Goal: Information Seeking & Learning: Learn about a topic

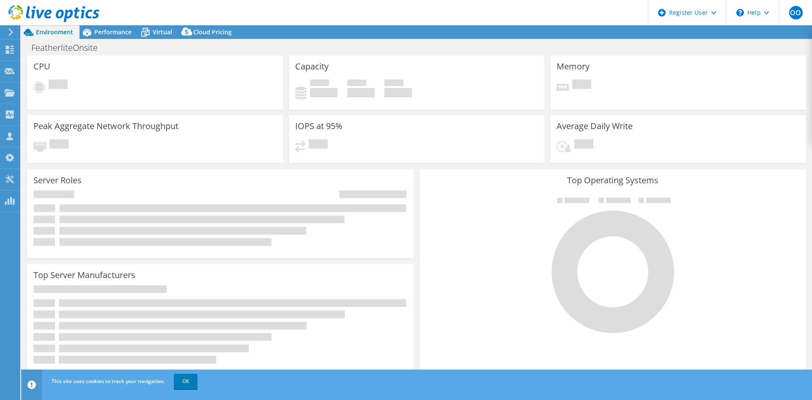
select select "USD"
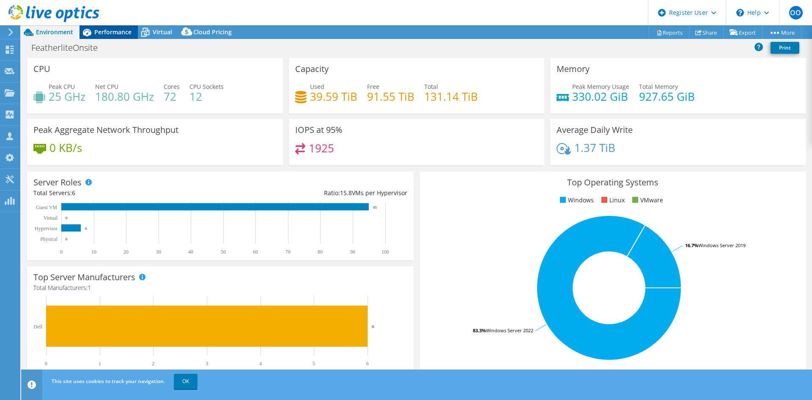
click at [107, 25] on div "Performance" at bounding box center [108, 32] width 58 height 14
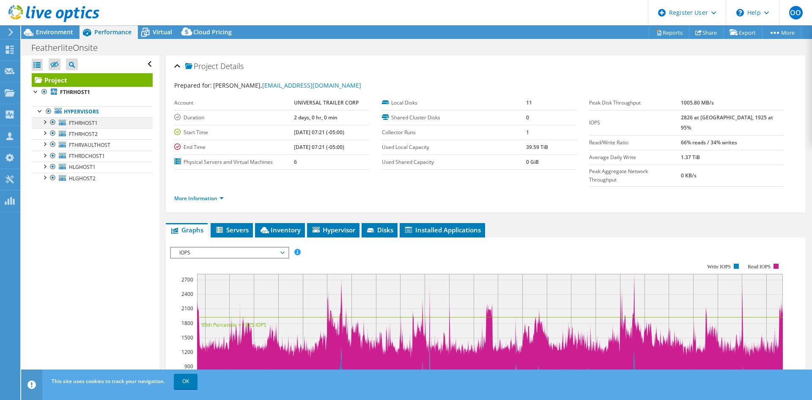
click at [54, 123] on div at bounding box center [53, 122] width 8 height 10
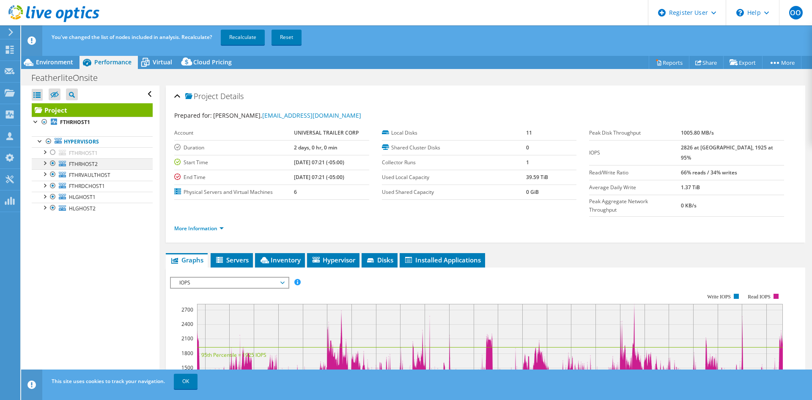
click at [50, 162] on div at bounding box center [53, 163] width 8 height 10
drag, startPoint x: 54, startPoint y: 175, endPoint x: 54, endPoint y: 186, distance: 11.8
click at [54, 175] on div at bounding box center [53, 174] width 8 height 10
click at [53, 186] on div at bounding box center [53, 186] width 8 height 10
click at [244, 39] on link "Recalculate" at bounding box center [243, 37] width 44 height 15
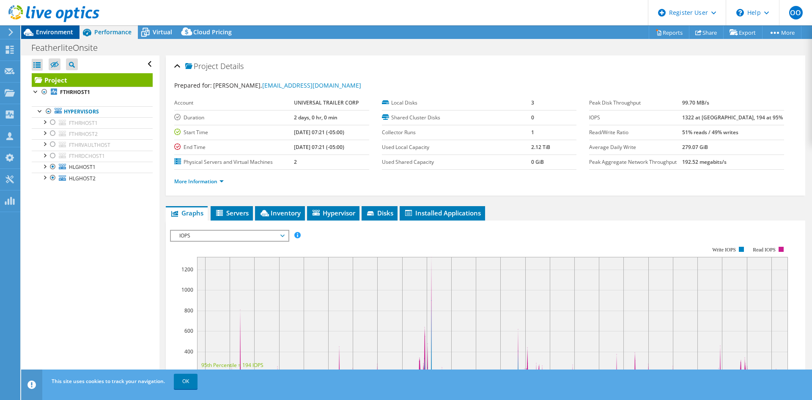
click at [59, 34] on span "Environment" at bounding box center [54, 32] width 37 height 8
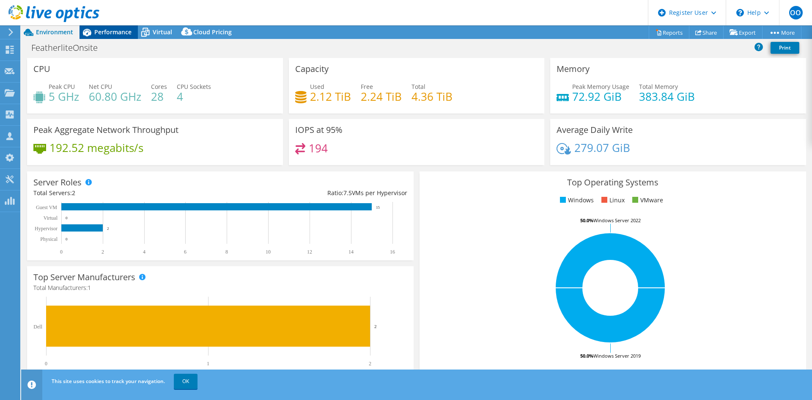
click at [111, 30] on span "Performance" at bounding box center [112, 32] width 37 height 8
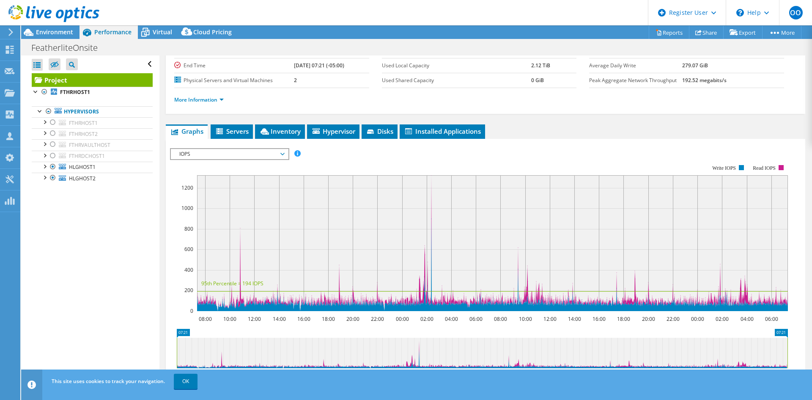
scroll to position [85, 0]
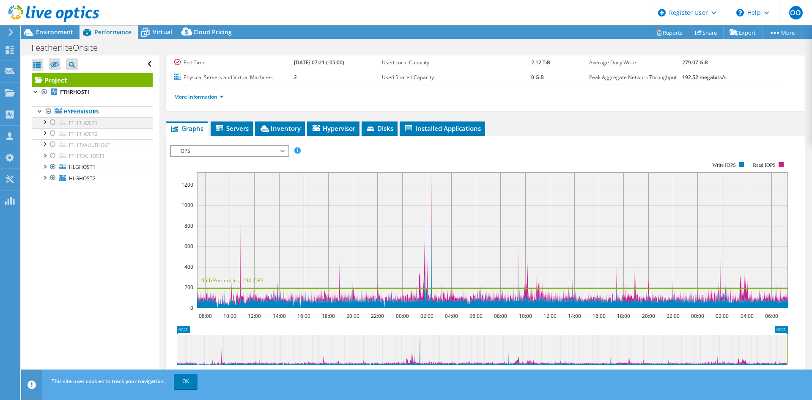
click at [54, 123] on div at bounding box center [53, 122] width 8 height 10
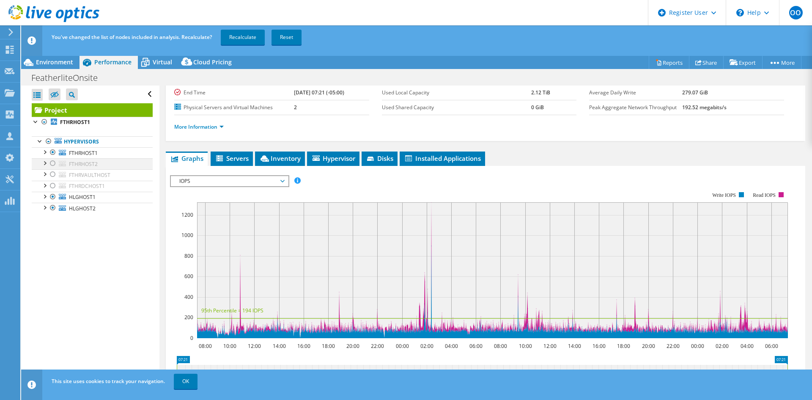
click at [50, 164] on div at bounding box center [53, 163] width 8 height 10
click at [51, 196] on div at bounding box center [53, 197] width 8 height 10
click at [51, 206] on div at bounding box center [53, 208] width 8 height 10
click at [245, 38] on link "Recalculate" at bounding box center [243, 37] width 44 height 15
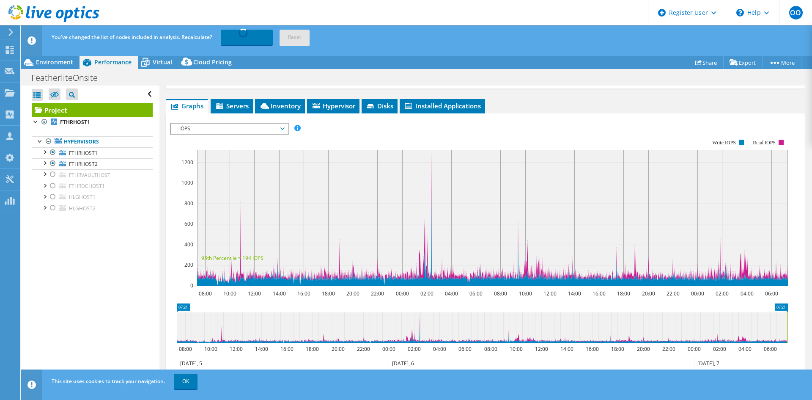
scroll to position [169, 0]
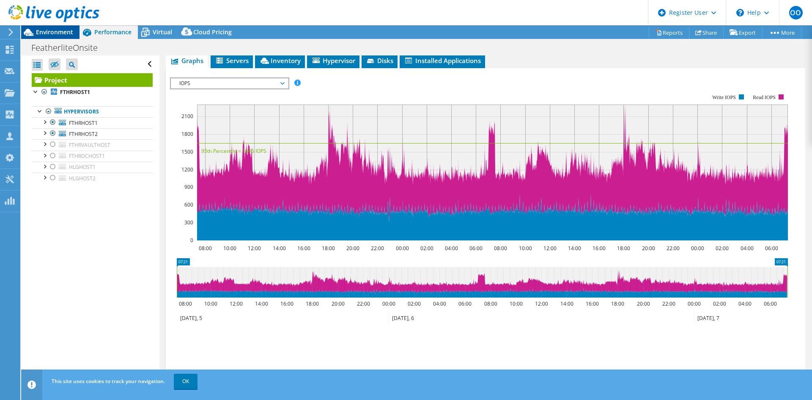
click at [58, 30] on span "Environment" at bounding box center [54, 32] width 37 height 8
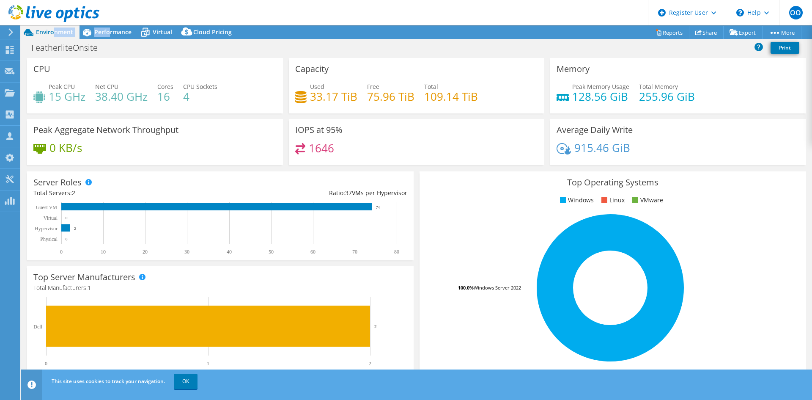
drag, startPoint x: 109, startPoint y: 30, endPoint x: 55, endPoint y: 35, distance: 55.1
click at [56, 35] on div "Environment Performance Virtual Upgrades Cloud Pricing" at bounding box center [129, 32] width 217 height 14
click at [54, 35] on span "Environment" at bounding box center [54, 32] width 37 height 8
click at [103, 35] on span "Performance" at bounding box center [112, 32] width 37 height 8
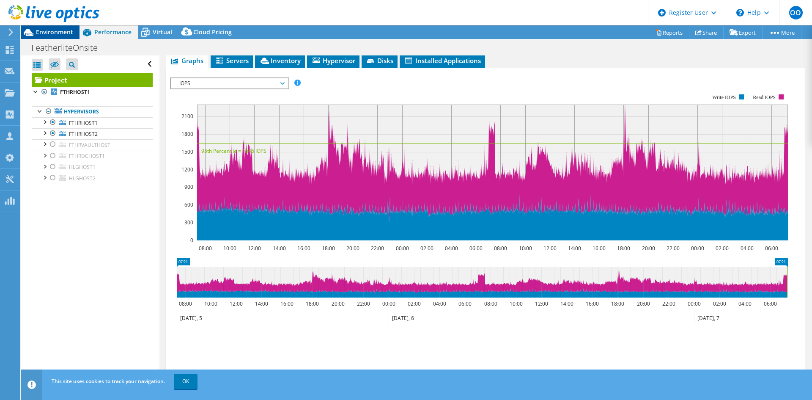
click at [54, 33] on span "Environment" at bounding box center [54, 32] width 37 height 8
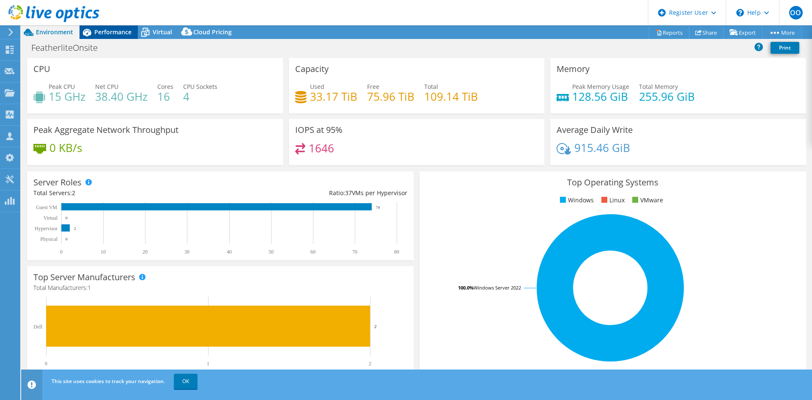
click at [120, 28] on span "Performance" at bounding box center [112, 32] width 37 height 8
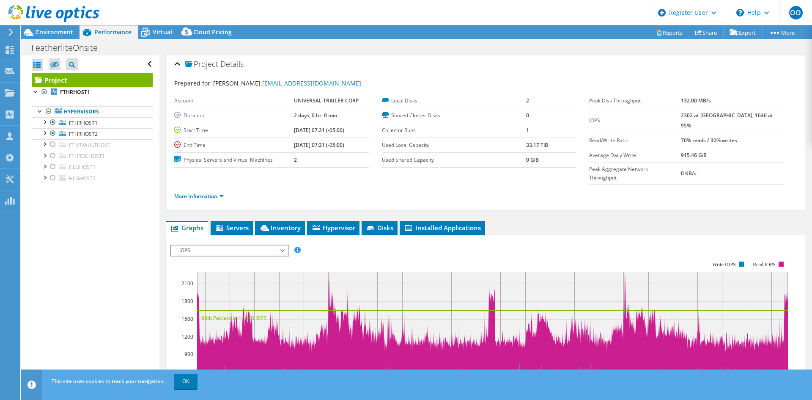
scroll to position [0, 0]
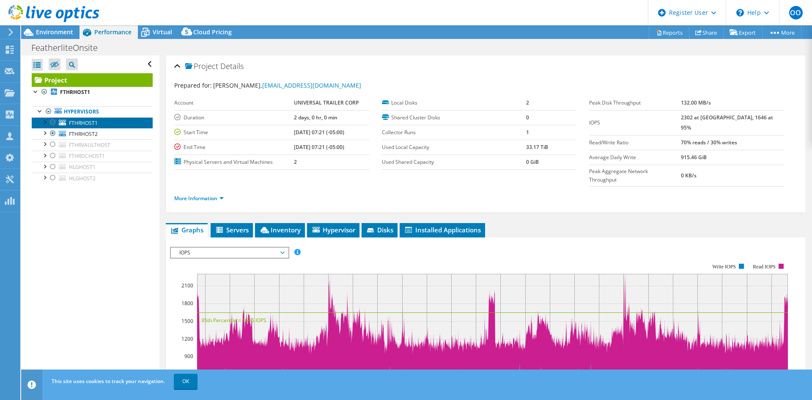
click at [83, 127] on link "FTHRHOST1" at bounding box center [92, 122] width 121 height 11
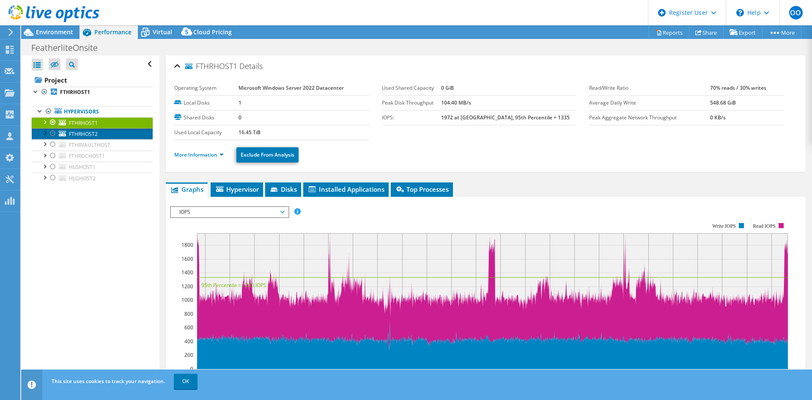
click at [81, 132] on span "FTHRHOST2" at bounding box center [83, 133] width 29 height 7
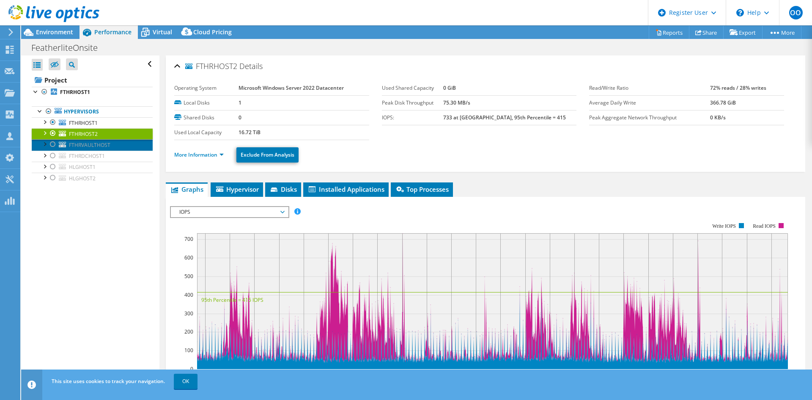
click at [106, 147] on span "FTHRVAULTHOST" at bounding box center [89, 144] width 41 height 7
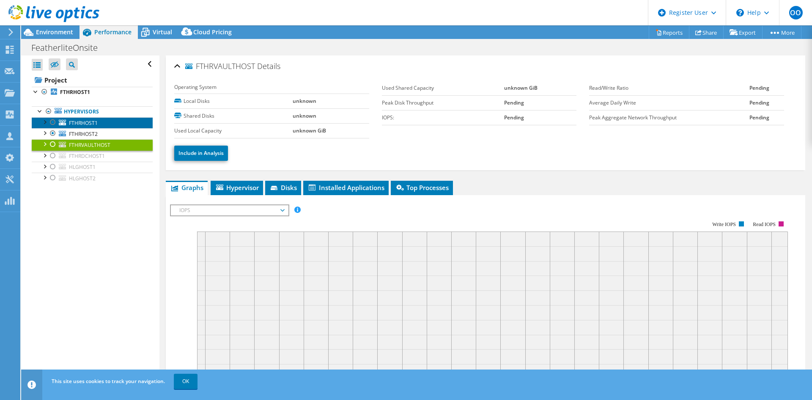
click at [87, 124] on span "FTHRHOST1" at bounding box center [83, 122] width 29 height 7
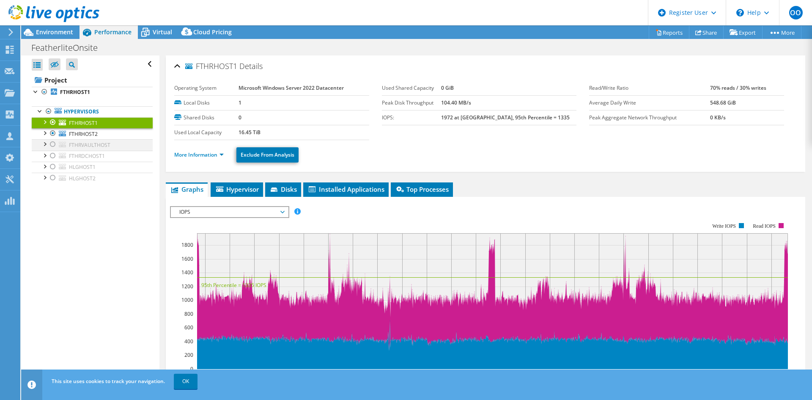
click at [52, 144] on div at bounding box center [53, 144] width 8 height 10
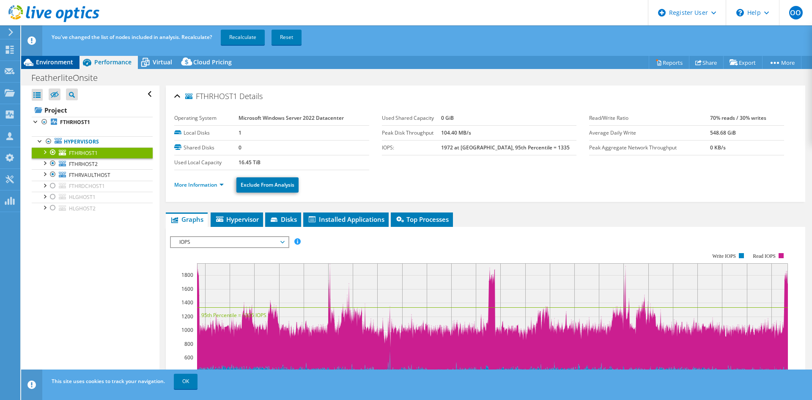
click at [61, 60] on span "Environment" at bounding box center [54, 62] width 37 height 8
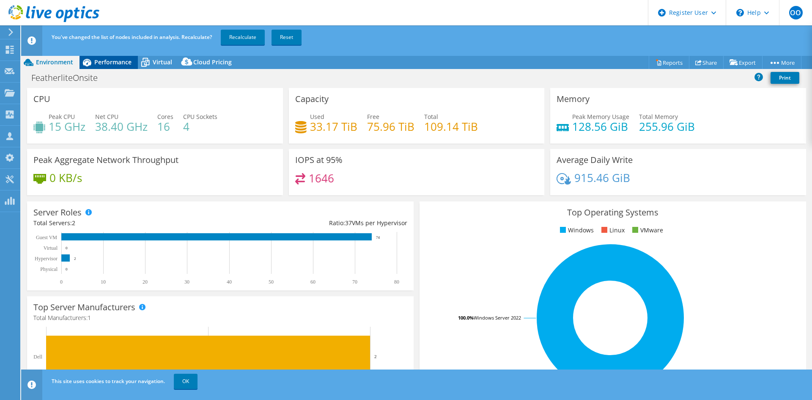
click at [115, 61] on span "Performance" at bounding box center [112, 62] width 37 height 8
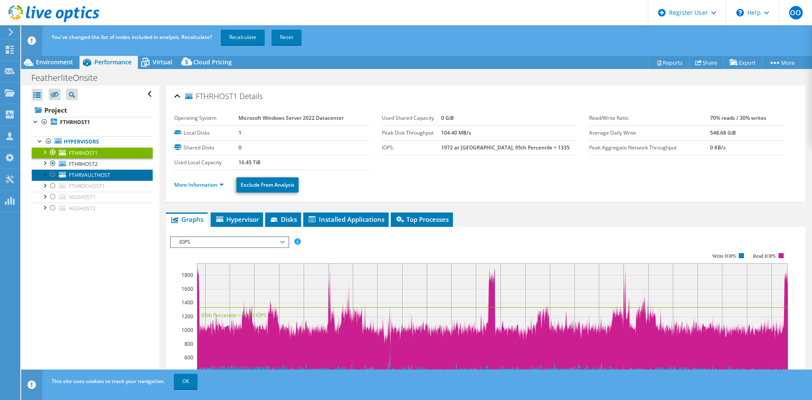
click at [89, 178] on span "FTHRVAULTHOST" at bounding box center [89, 174] width 41 height 7
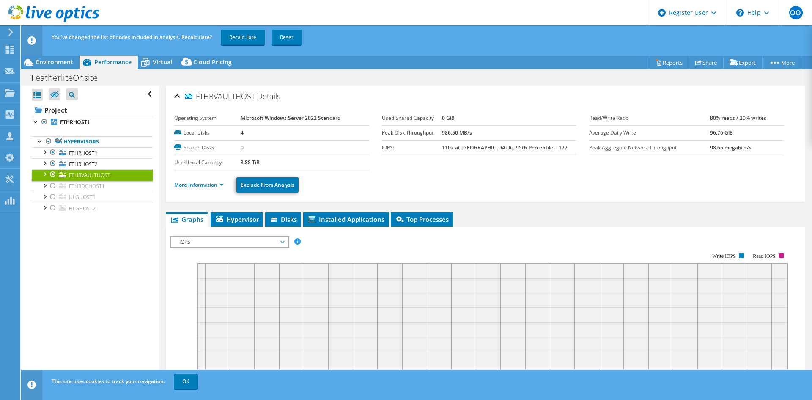
drag, startPoint x: 265, startPoint y: 164, endPoint x: 224, endPoint y: 162, distance: 41.5
click at [224, 162] on tr "Used Local Capacity 3.88 TiB" at bounding box center [271, 162] width 195 height 15
click at [74, 306] on div "Open All Close All Hide Excluded Nodes Project Tree Filter" at bounding box center [90, 249] width 138 height 328
click at [51, 150] on div at bounding box center [53, 152] width 8 height 10
click at [52, 162] on div at bounding box center [53, 163] width 8 height 10
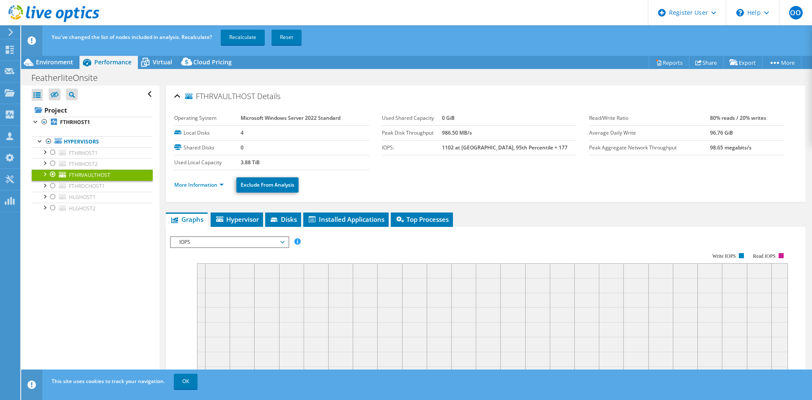
click at [52, 173] on div at bounding box center [53, 174] width 8 height 10
drag, startPoint x: 55, startPoint y: 195, endPoint x: 54, endPoint y: 200, distance: 4.7
click at [55, 195] on div at bounding box center [53, 197] width 8 height 10
click at [53, 209] on div at bounding box center [53, 208] width 8 height 10
click at [246, 35] on link "Recalculate" at bounding box center [243, 37] width 44 height 15
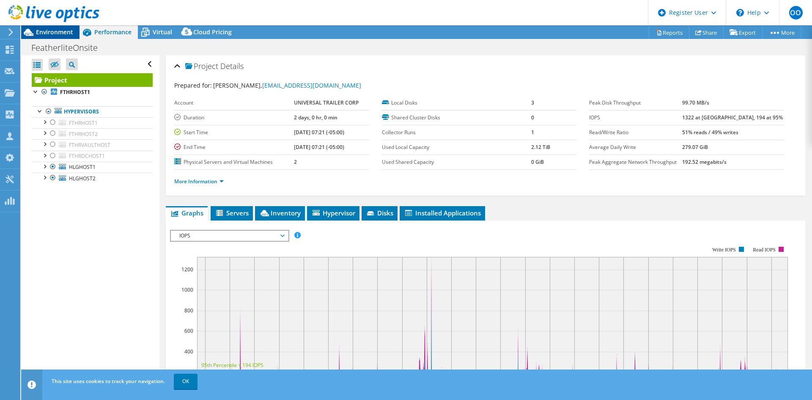
click at [65, 31] on span "Environment" at bounding box center [54, 32] width 37 height 8
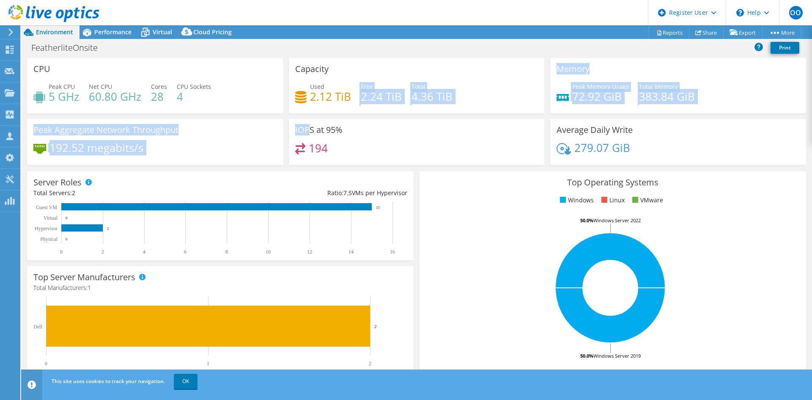
drag, startPoint x: 340, startPoint y: 105, endPoint x: 306, endPoint y: 129, distance: 41.8
click at [306, 129] on div "CPU Peak CPU 5 GHz Net CPU 60.80 GHz Cores 28 CPU Sockets 4 Capacity Used 2.12 …" at bounding box center [416, 114] width 785 height 112
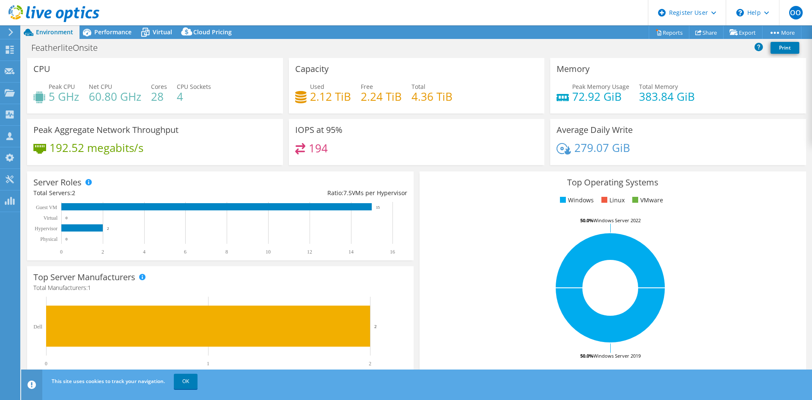
click at [246, 36] on div "Project Actions Project Actions Reports Share Export vSAN ReadyNode Sizer" at bounding box center [416, 32] width 791 height 14
click at [118, 36] on span "Performance" at bounding box center [112, 32] width 37 height 8
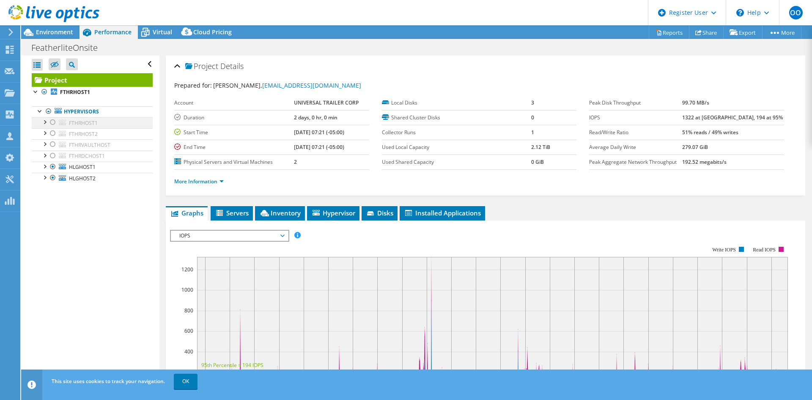
click at [52, 124] on div at bounding box center [53, 122] width 8 height 10
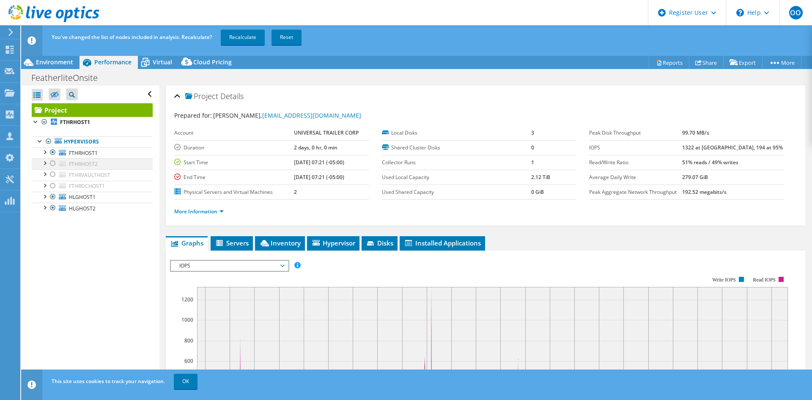
click at [53, 161] on div at bounding box center [53, 163] width 8 height 10
click at [53, 175] on div at bounding box center [53, 174] width 8 height 10
click at [53, 188] on div at bounding box center [53, 186] width 8 height 10
click at [52, 162] on div at bounding box center [53, 163] width 8 height 10
click at [255, 37] on link "Recalculate" at bounding box center [243, 37] width 44 height 15
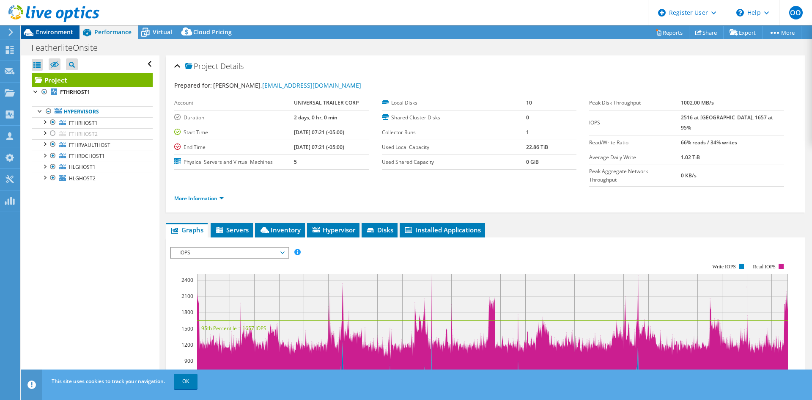
click at [59, 31] on span "Environment" at bounding box center [54, 32] width 37 height 8
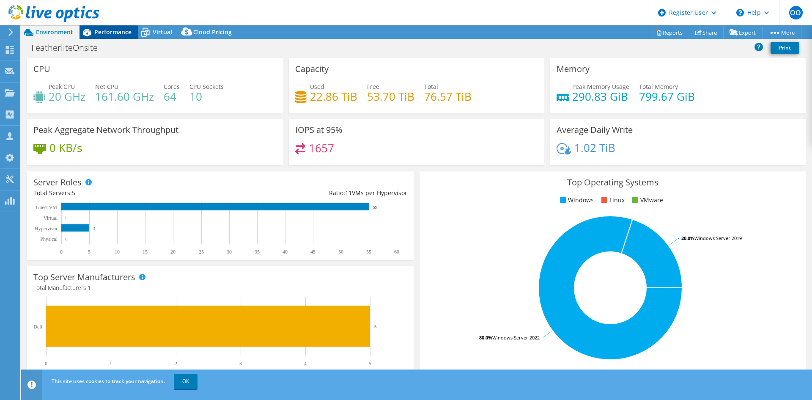
click at [99, 33] on span "Performance" at bounding box center [112, 32] width 37 height 8
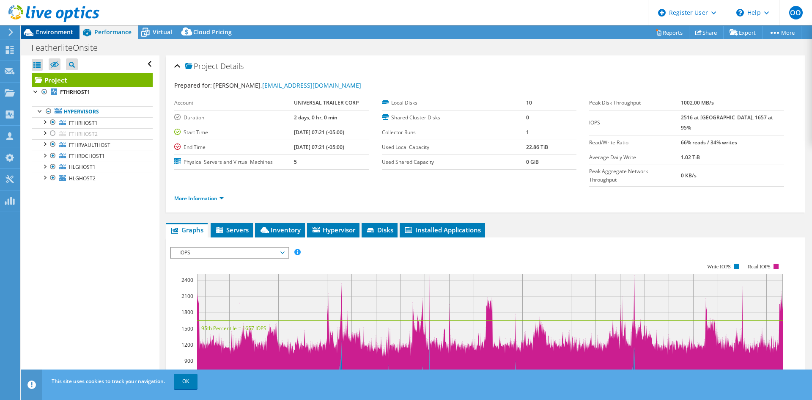
click at [51, 31] on span "Environment" at bounding box center [54, 32] width 37 height 8
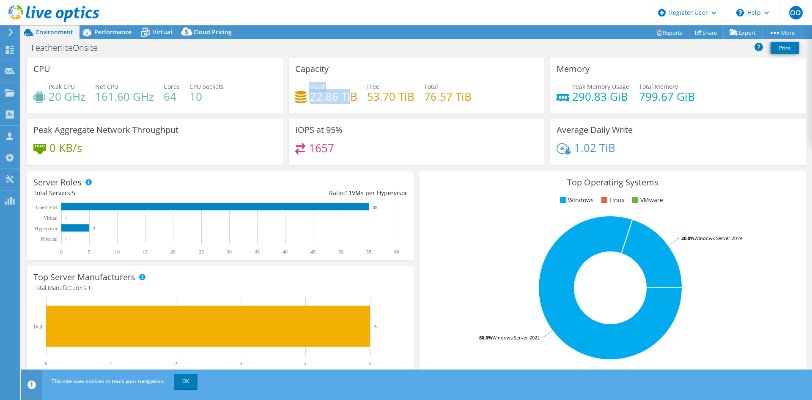
drag, startPoint x: 319, startPoint y: 81, endPoint x: 351, endPoint y: 102, distance: 37.9
click at [351, 102] on div "Capacity Used 22.86 TiB Free 53.70 TiB Total 76.57 TiB" at bounding box center [417, 85] width 256 height 55
click at [98, 33] on span "Performance" at bounding box center [112, 32] width 37 height 8
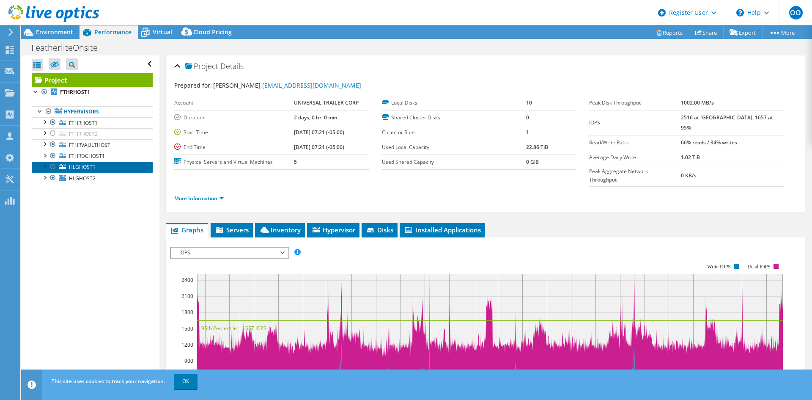
click at [76, 167] on span "HLGHOST1" at bounding box center [82, 166] width 27 height 7
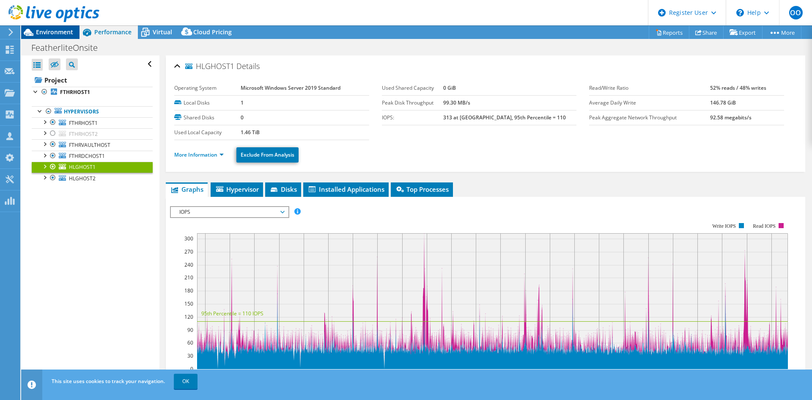
click at [58, 29] on span "Environment" at bounding box center [54, 32] width 37 height 8
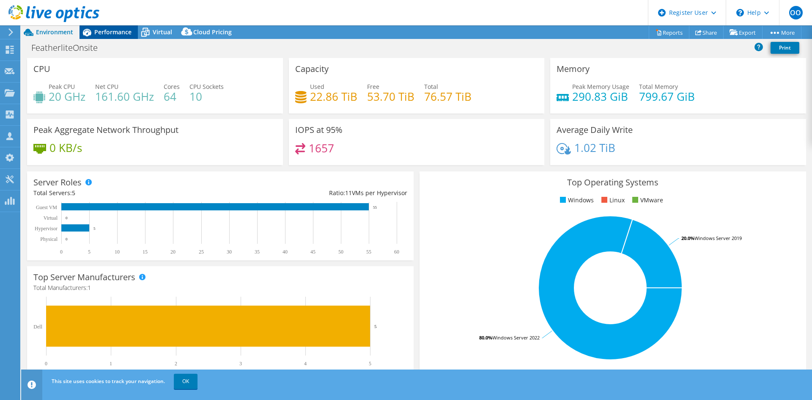
click at [101, 36] on span "Performance" at bounding box center [112, 32] width 37 height 8
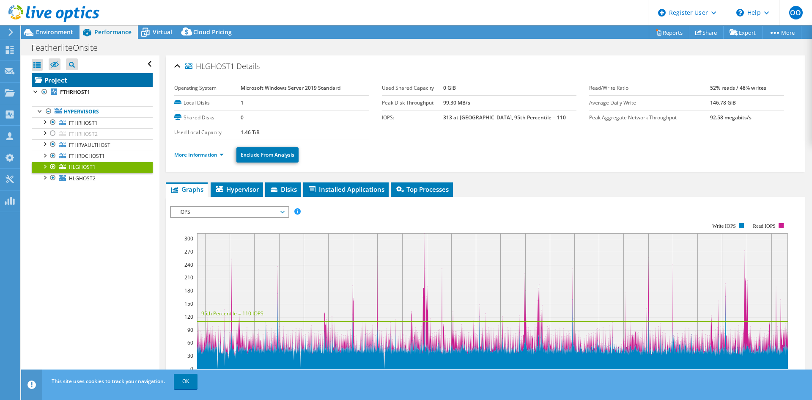
click at [56, 80] on link "Project" at bounding box center [92, 80] width 121 height 14
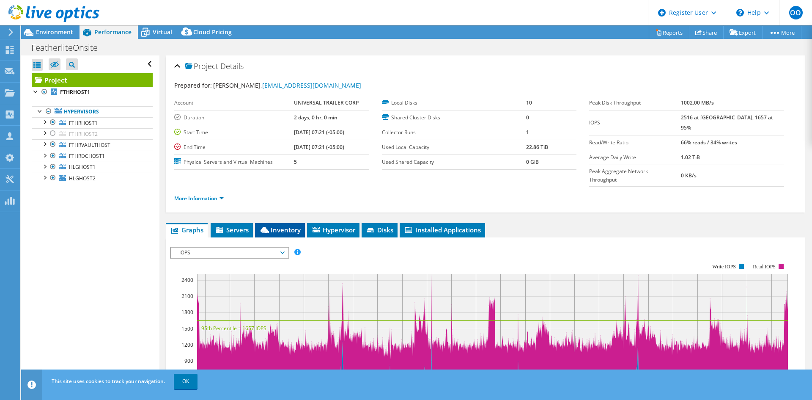
click at [280, 225] on span "Inventory" at bounding box center [279, 229] width 41 height 8
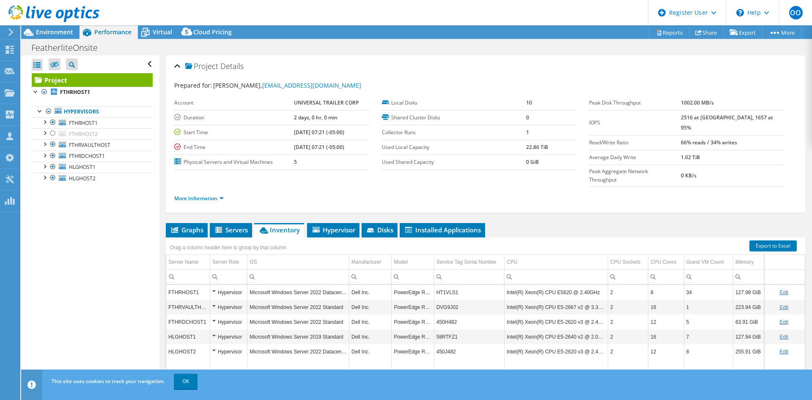
click at [561, 285] on td "Intel(R) Xeon(R) CPU E5620 @ 2.40GHz" at bounding box center [556, 292] width 104 height 15
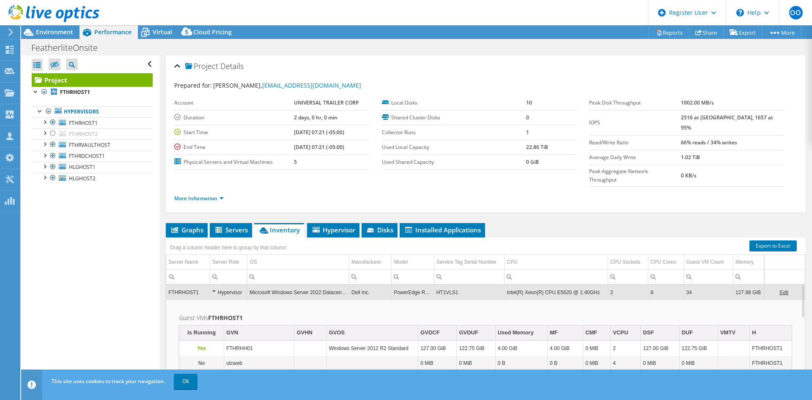
click at [304, 249] on div "Graphs Servers Inventory Hypervisor Disks Cluster Disks Installed Applications …" at bounding box center [485, 328] width 639 height 211
